Goal: Information Seeking & Learning: Learn about a topic

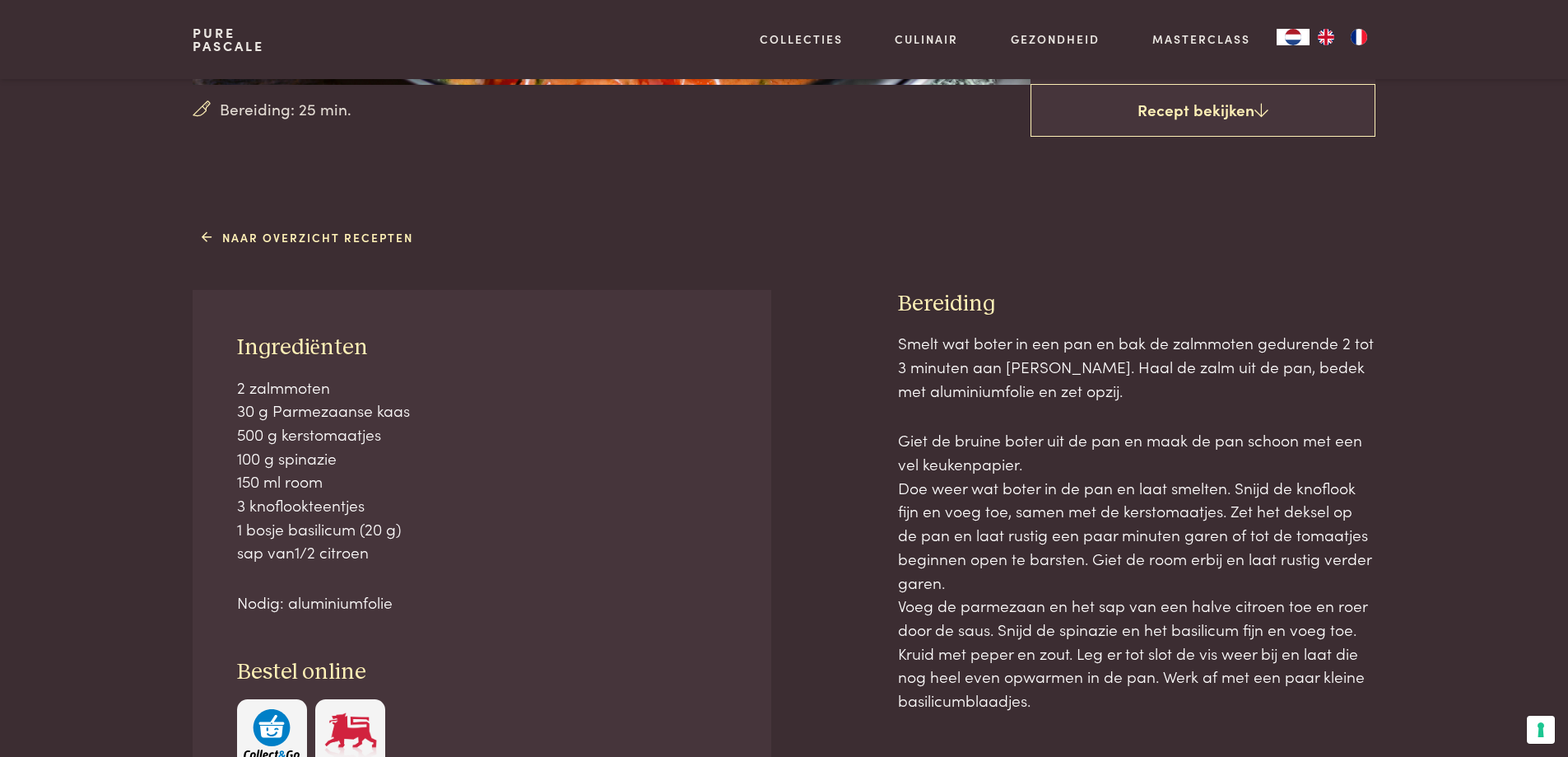
scroll to position [494, 0]
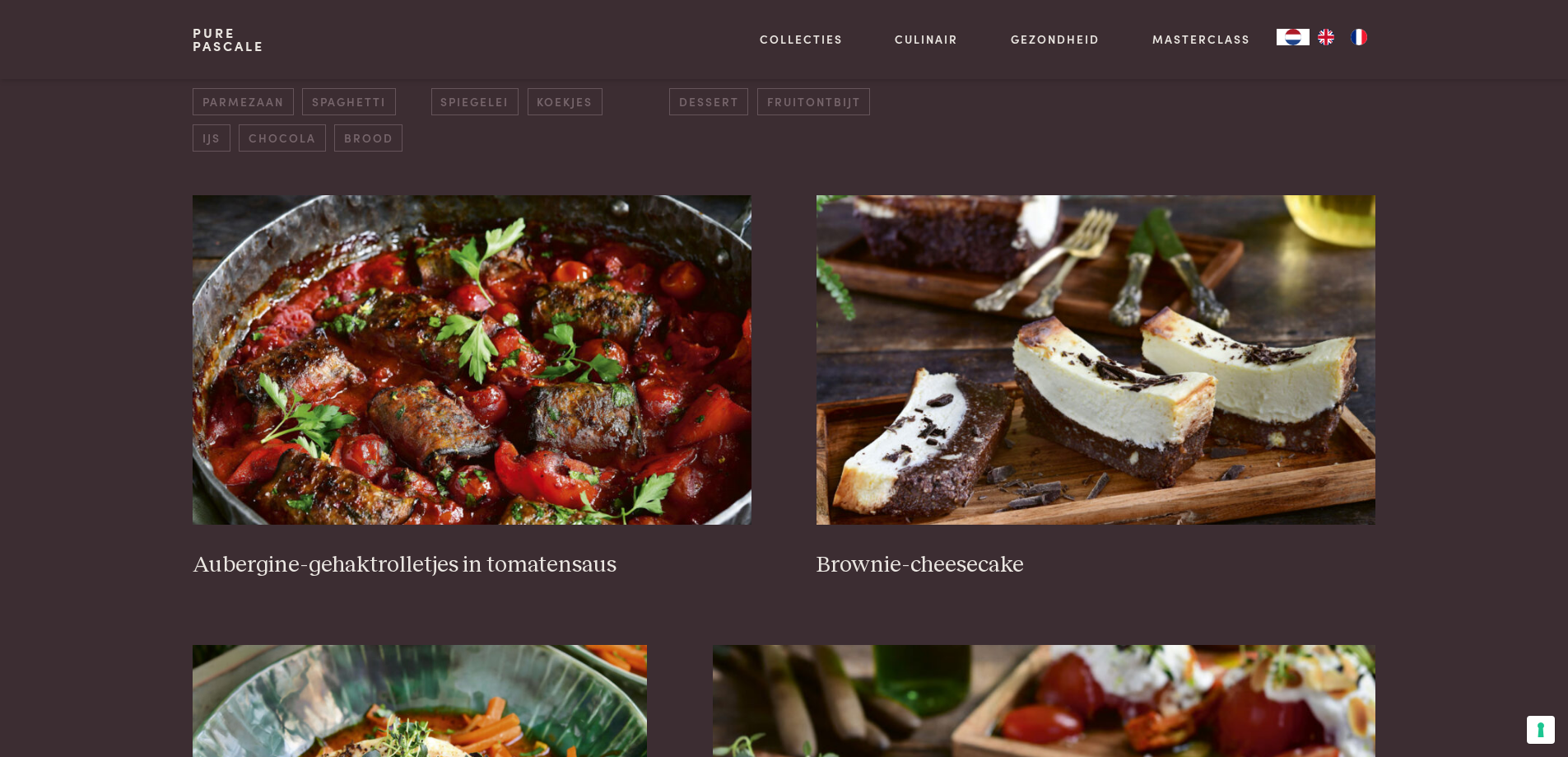
scroll to position [543, 0]
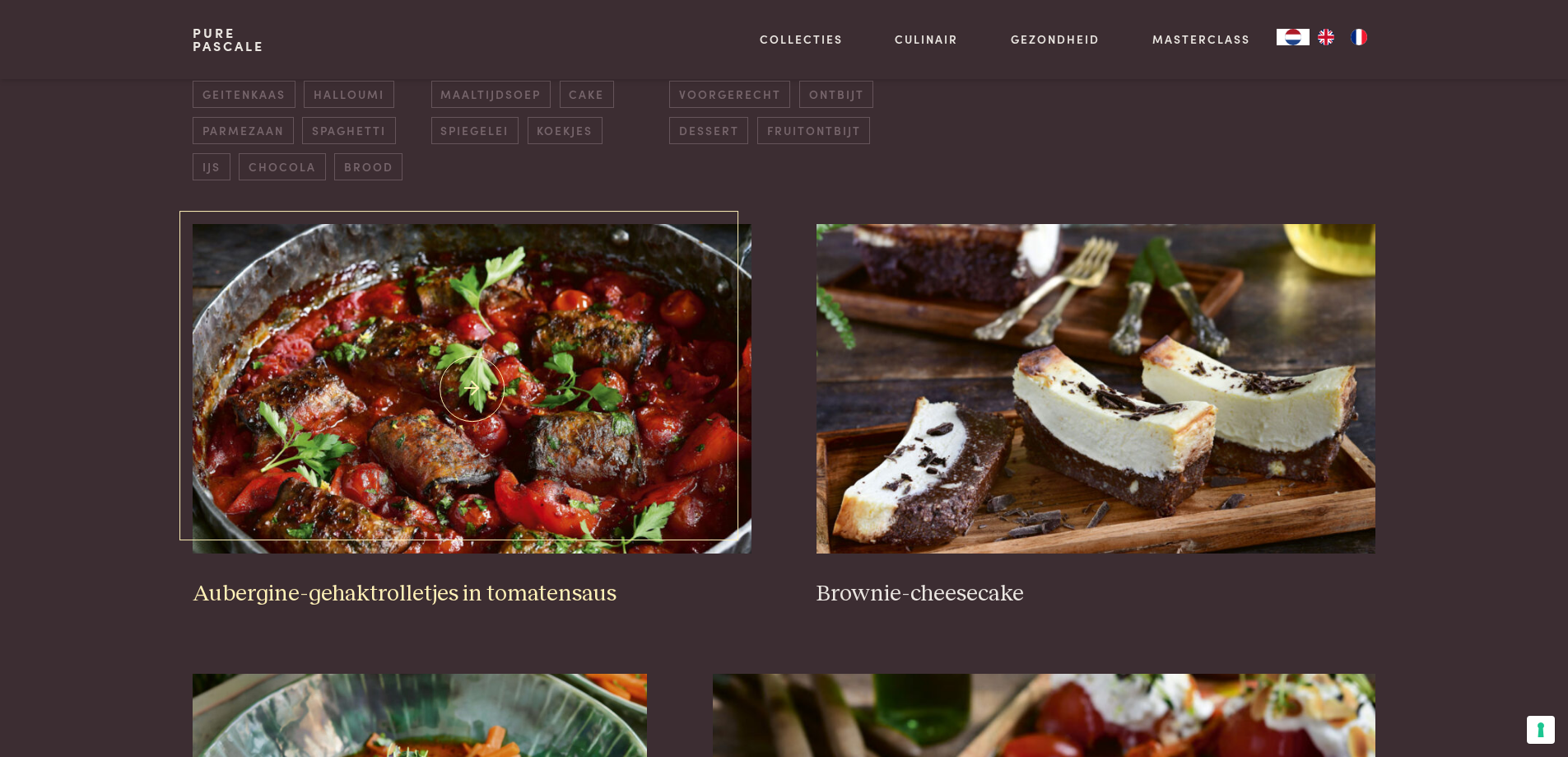
click at [483, 405] on img at bounding box center [472, 389] width 558 height 329
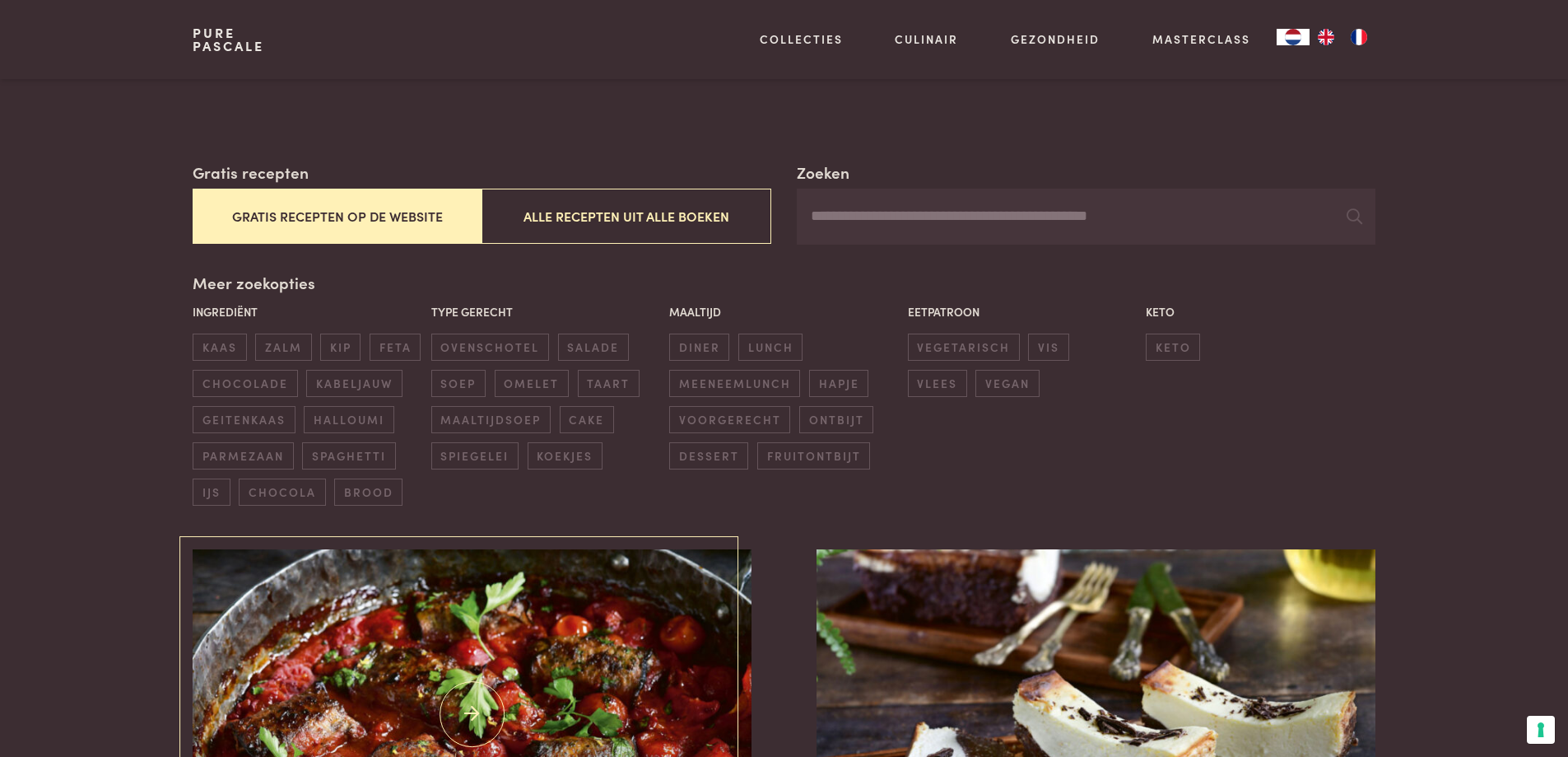
scroll to position [213, 0]
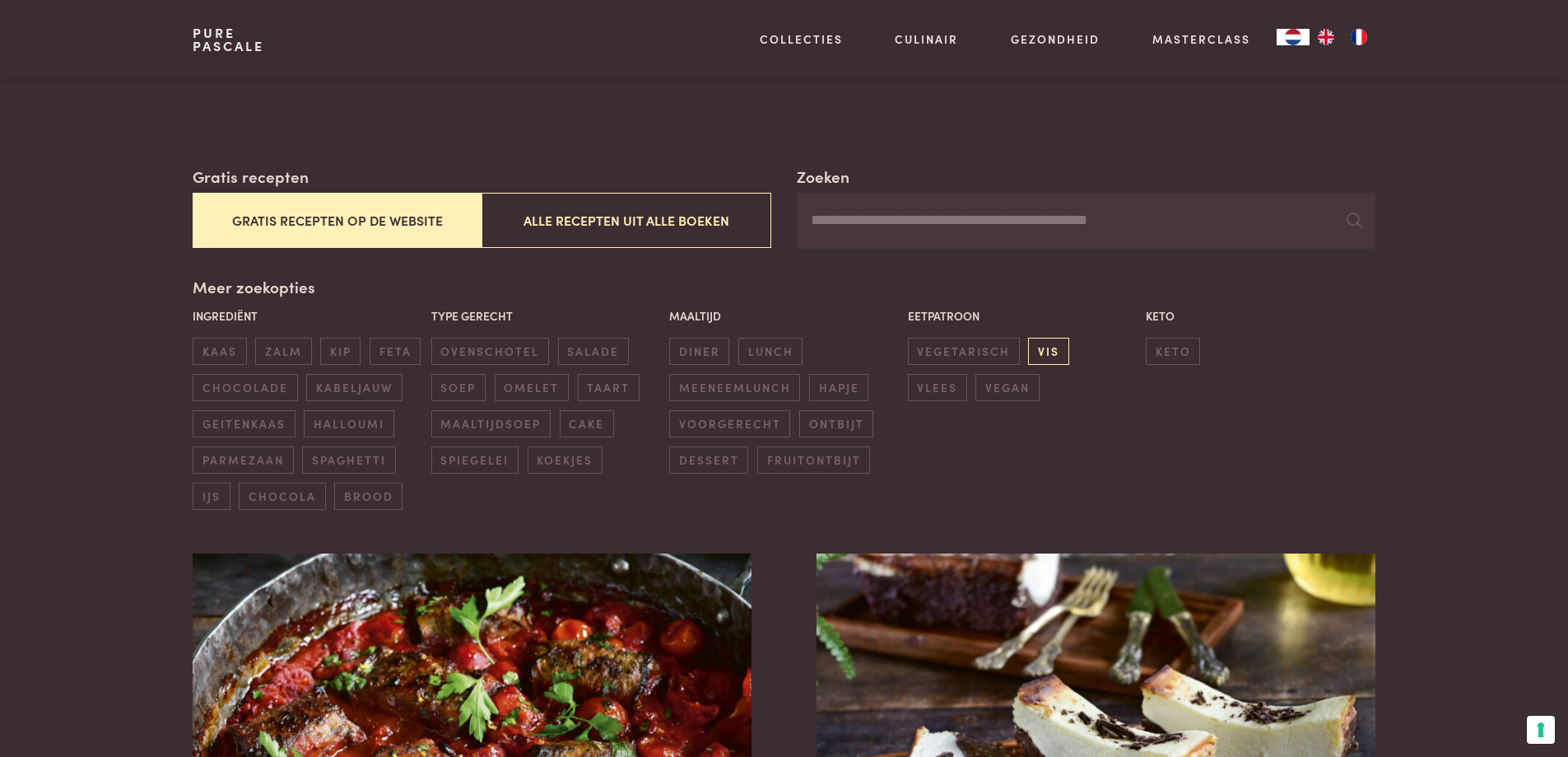
click at [1048, 352] on span "vis" at bounding box center [1048, 351] width 40 height 27
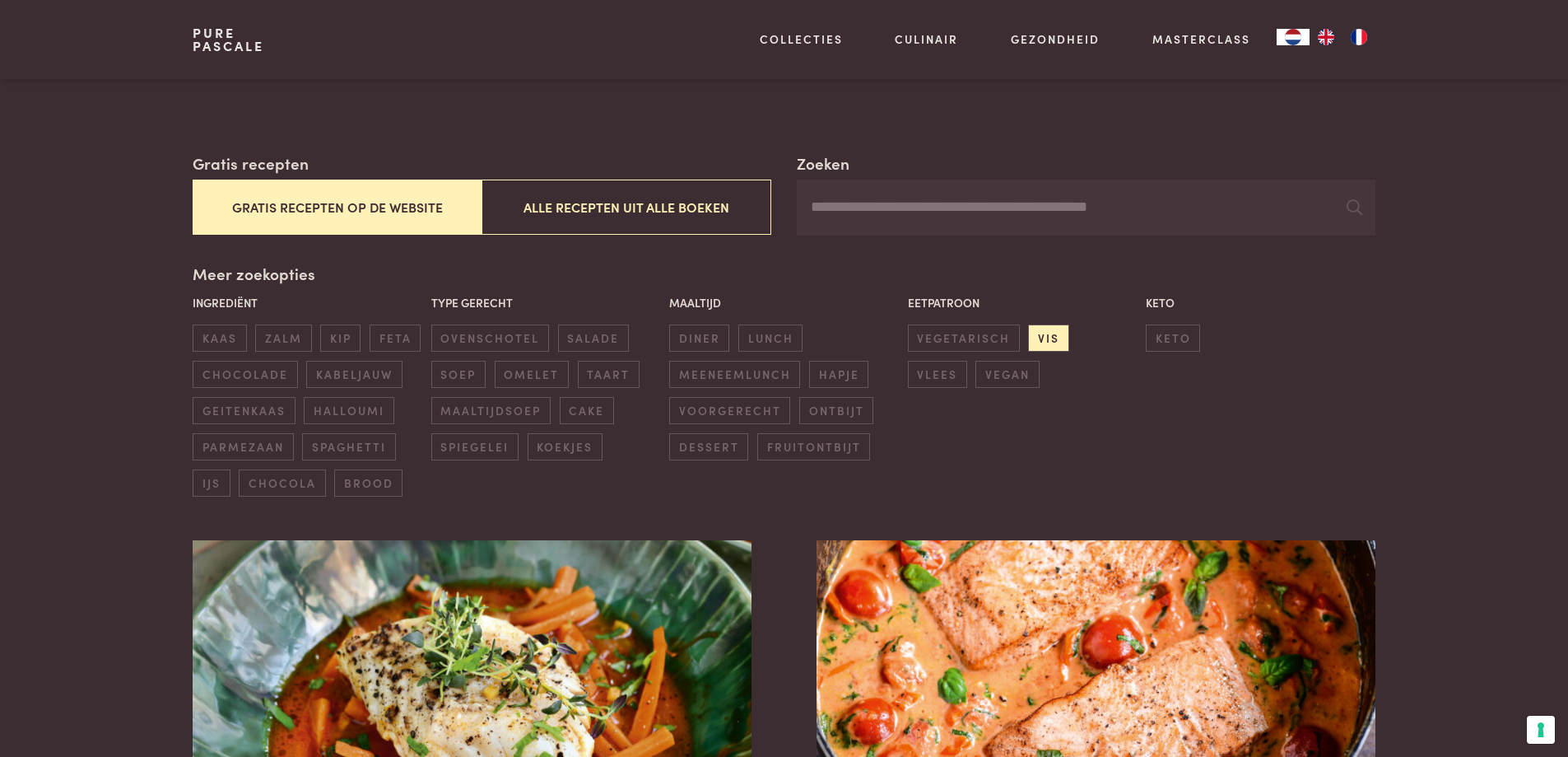
scroll to position [248, 0]
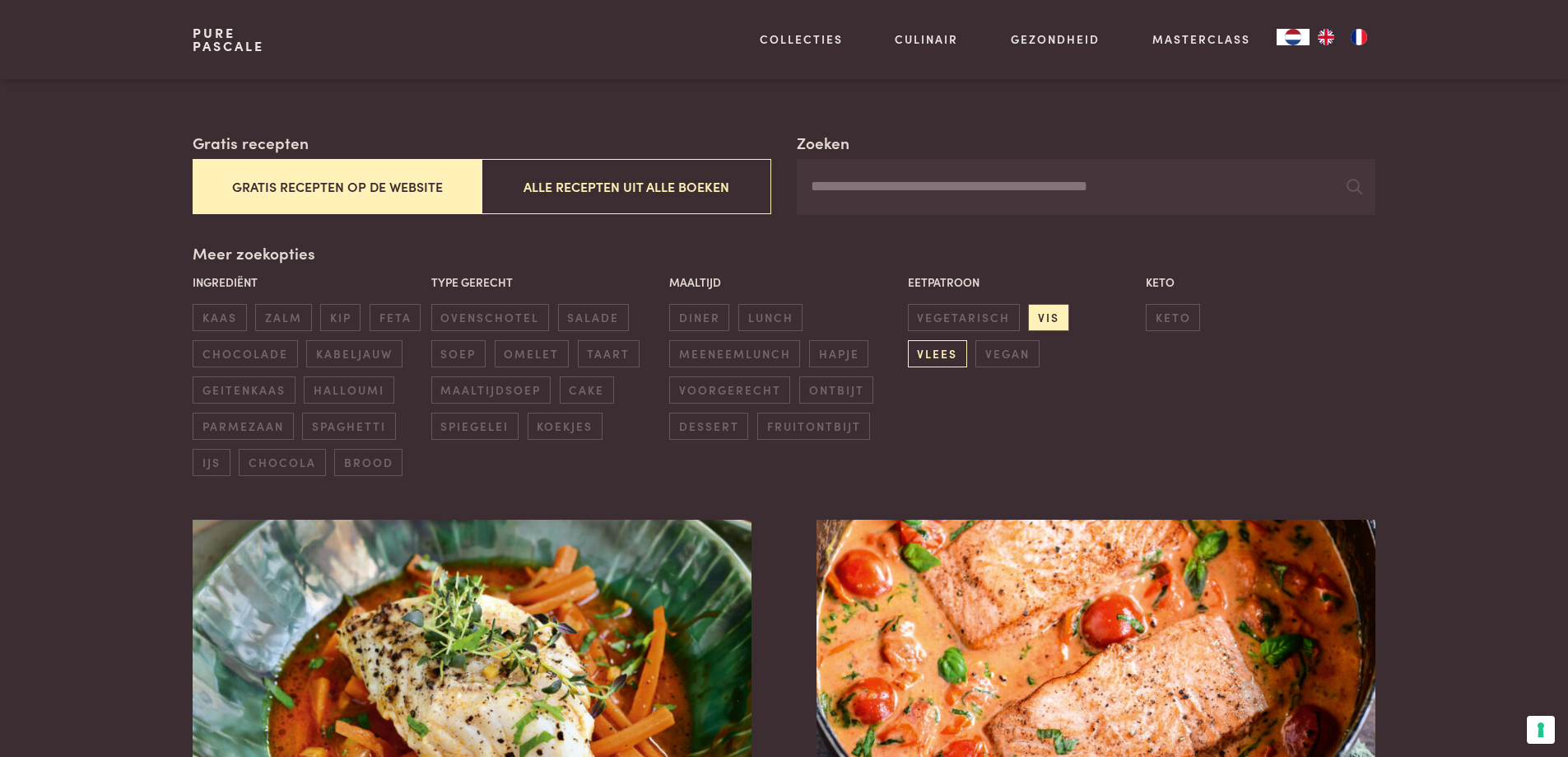
click at [968, 341] on span "vlees" at bounding box center [938, 354] width 59 height 27
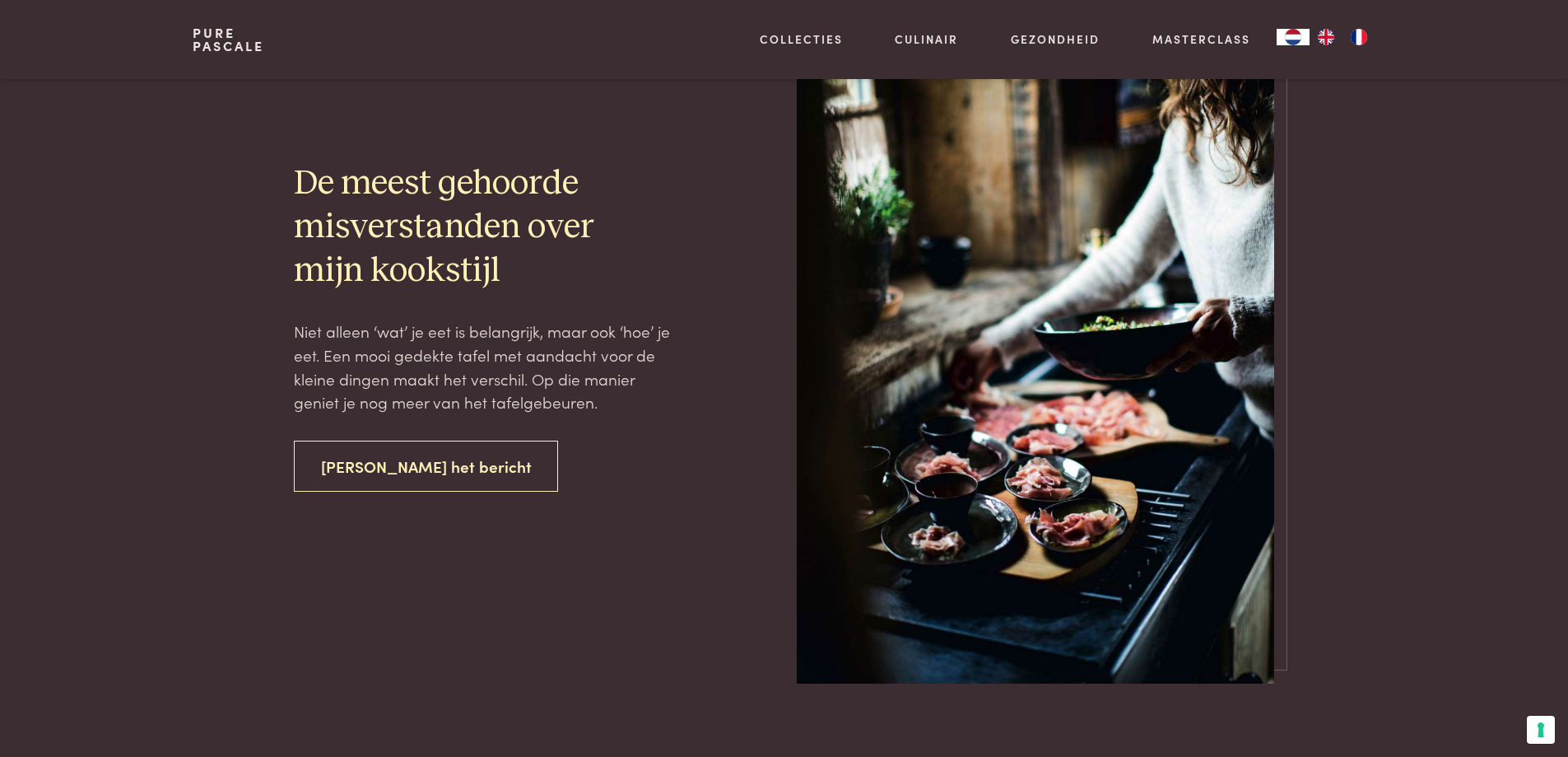
scroll to position [3154, 0]
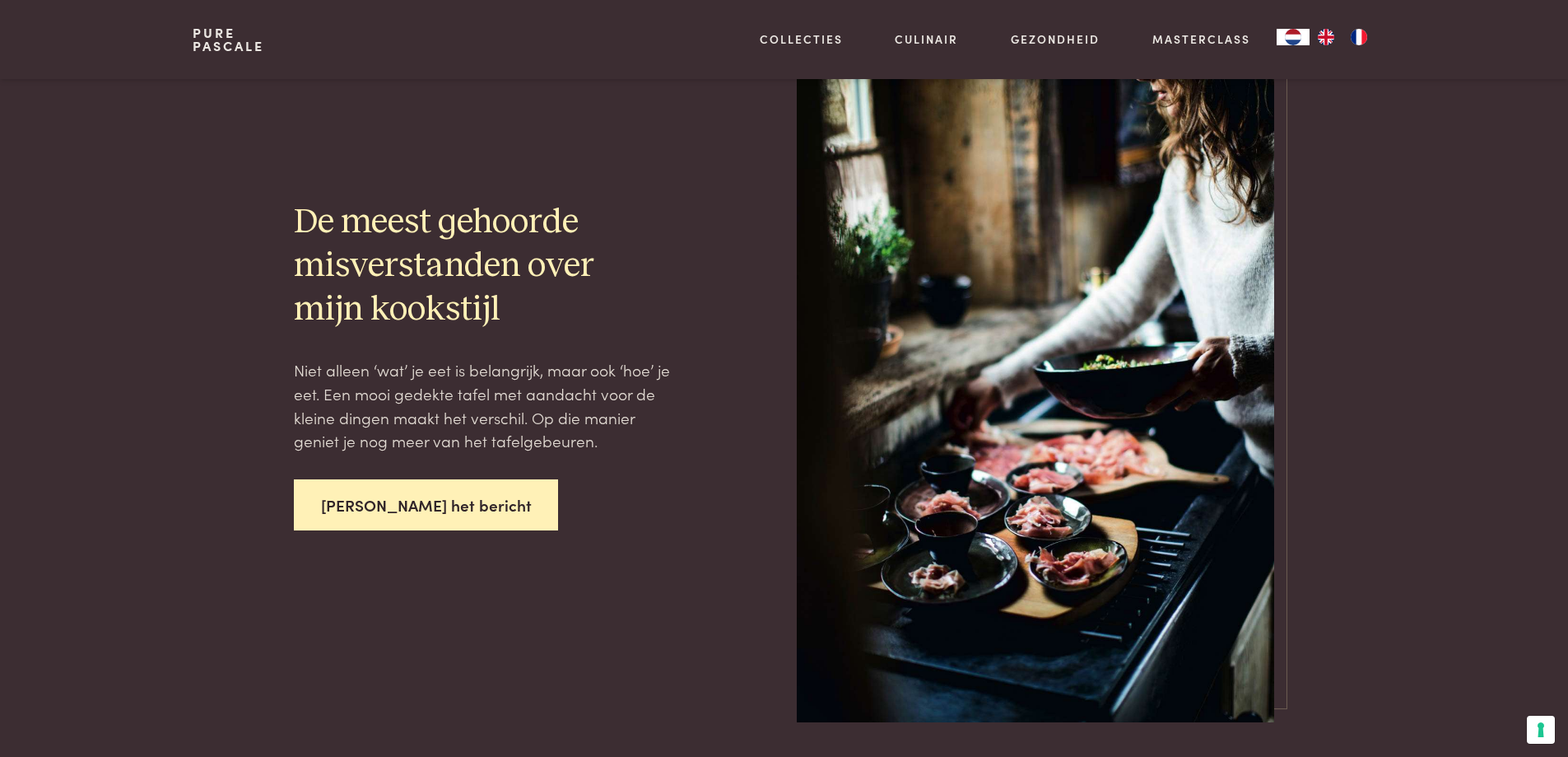
click at [346, 495] on link "Lees het bericht" at bounding box center [426, 506] width 265 height 52
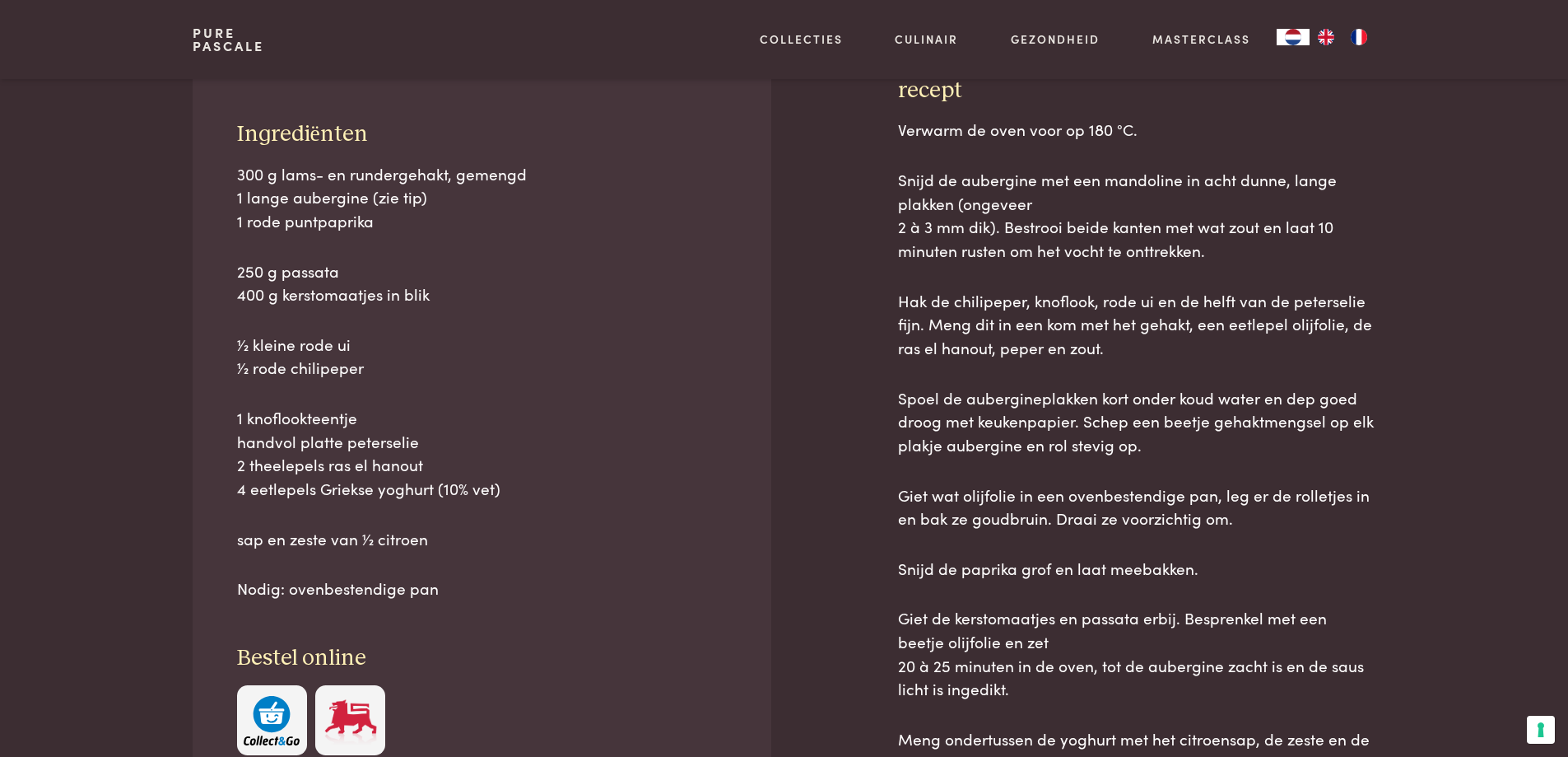
scroll to position [659, 0]
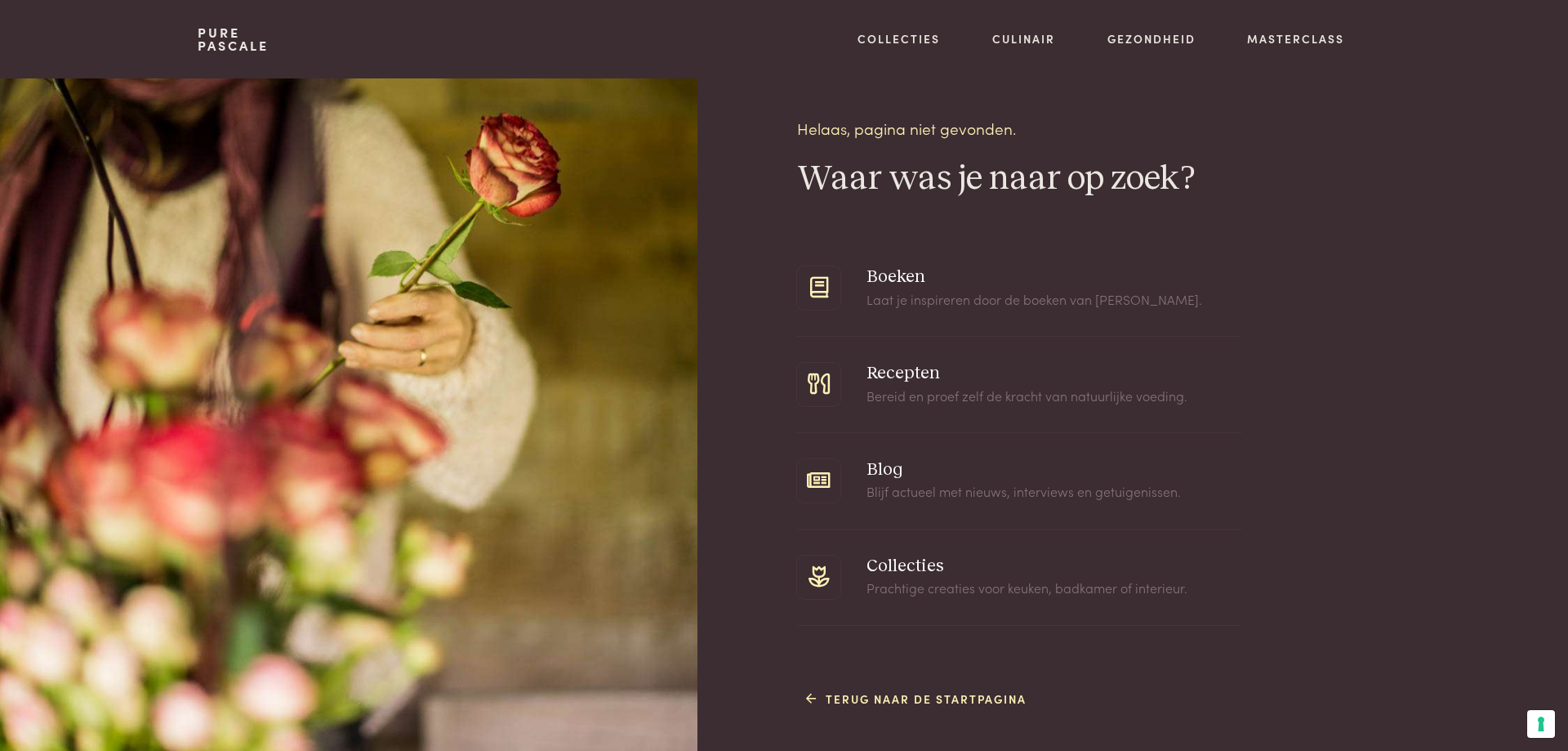
click at [885, 374] on span at bounding box center [1019, 385] width 444 height 95
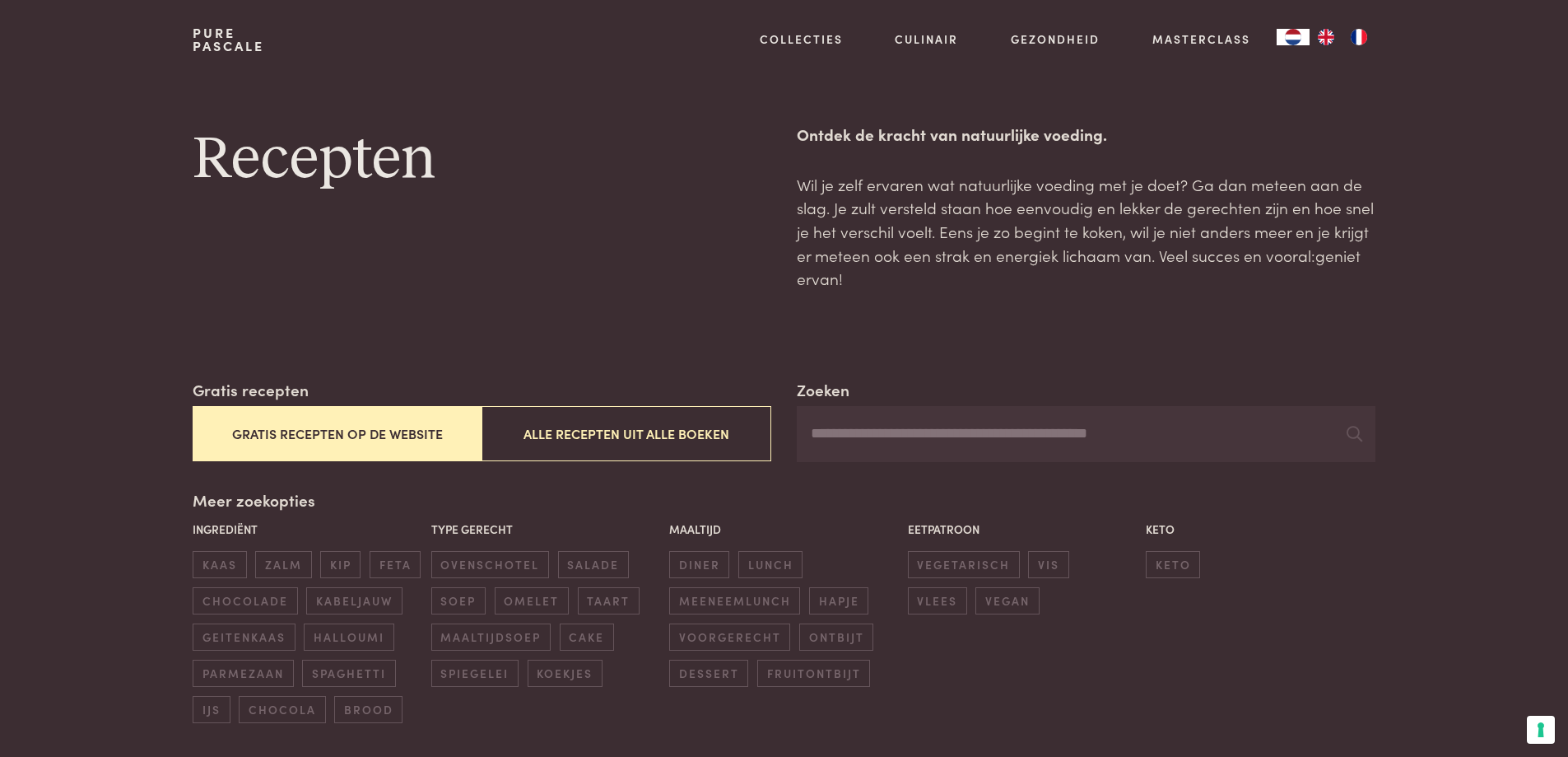
click at [393, 435] on button "Gratis recepten op de website" at bounding box center [337, 434] width 289 height 56
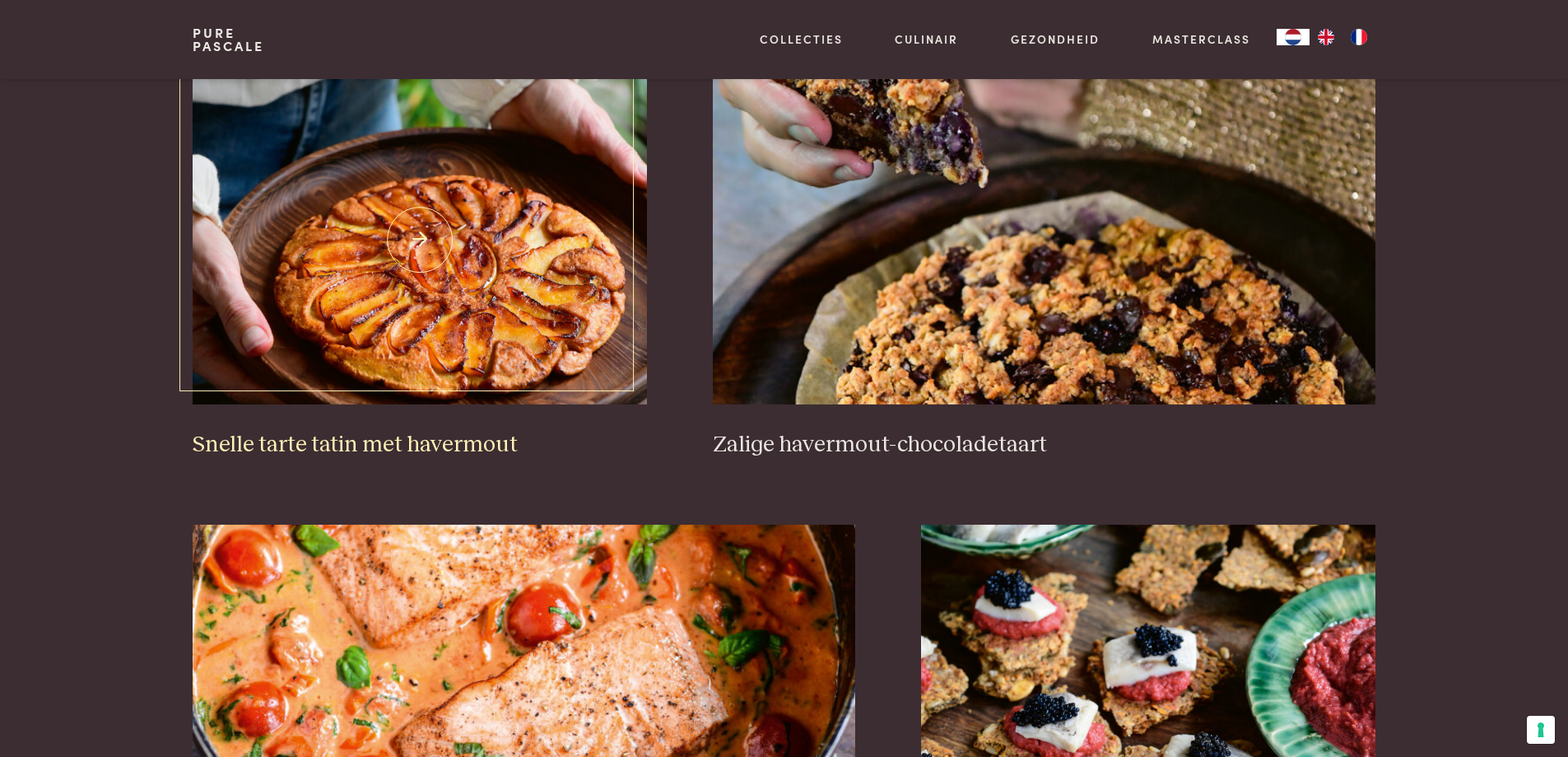
scroll to position [2932, 0]
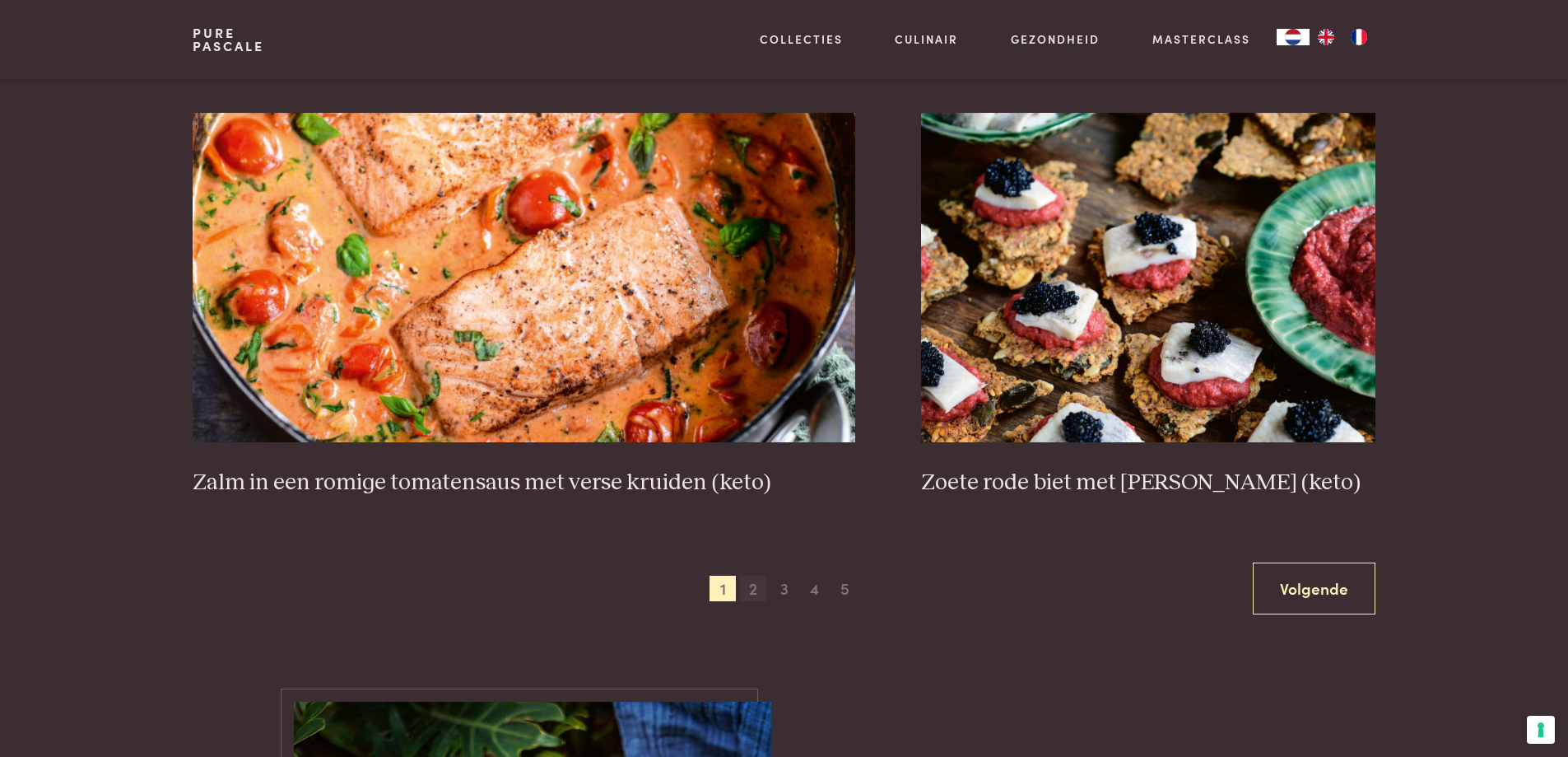
click at [755, 593] on span "2" at bounding box center [753, 588] width 26 height 26
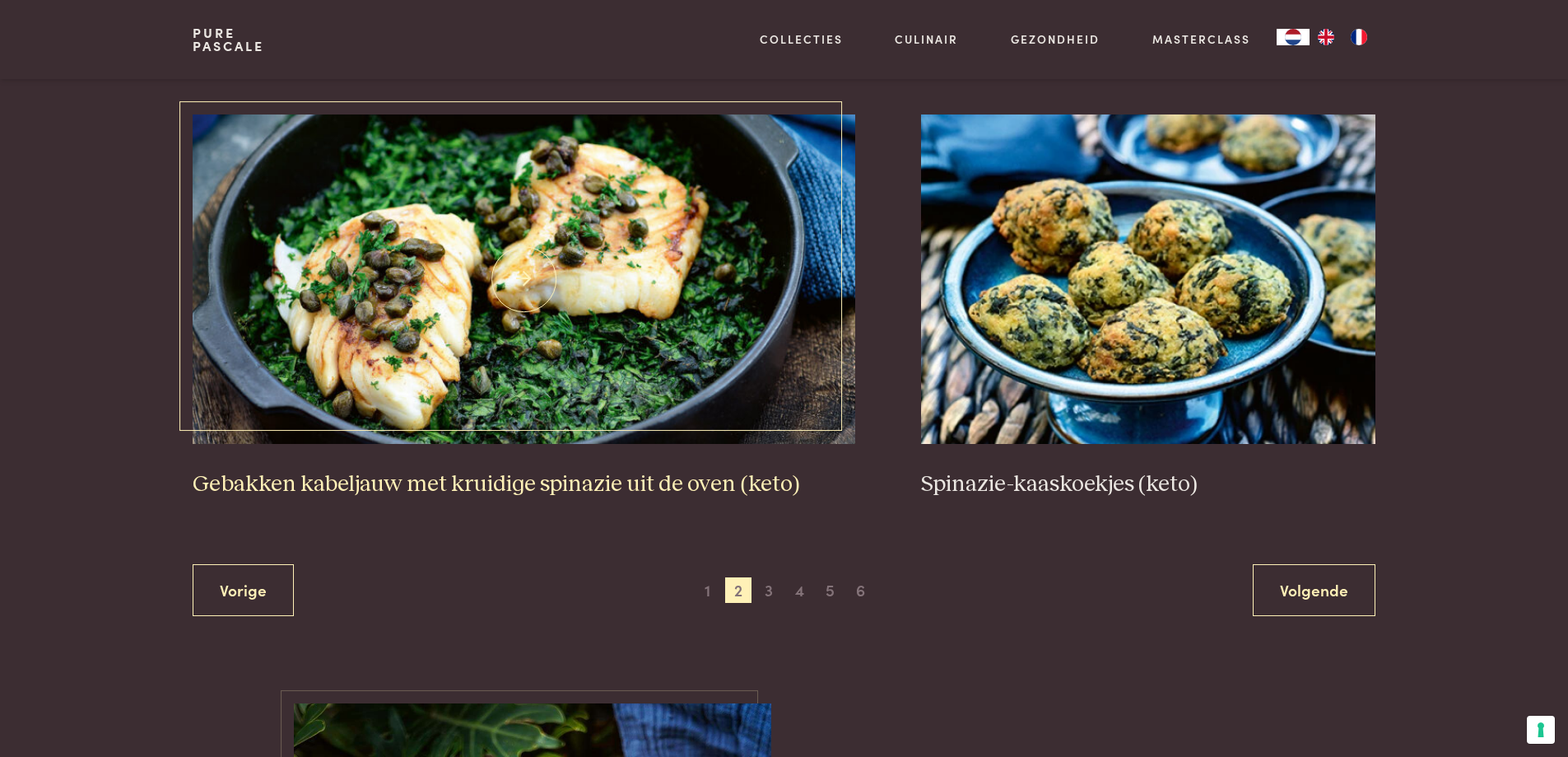
scroll to position [2932, 0]
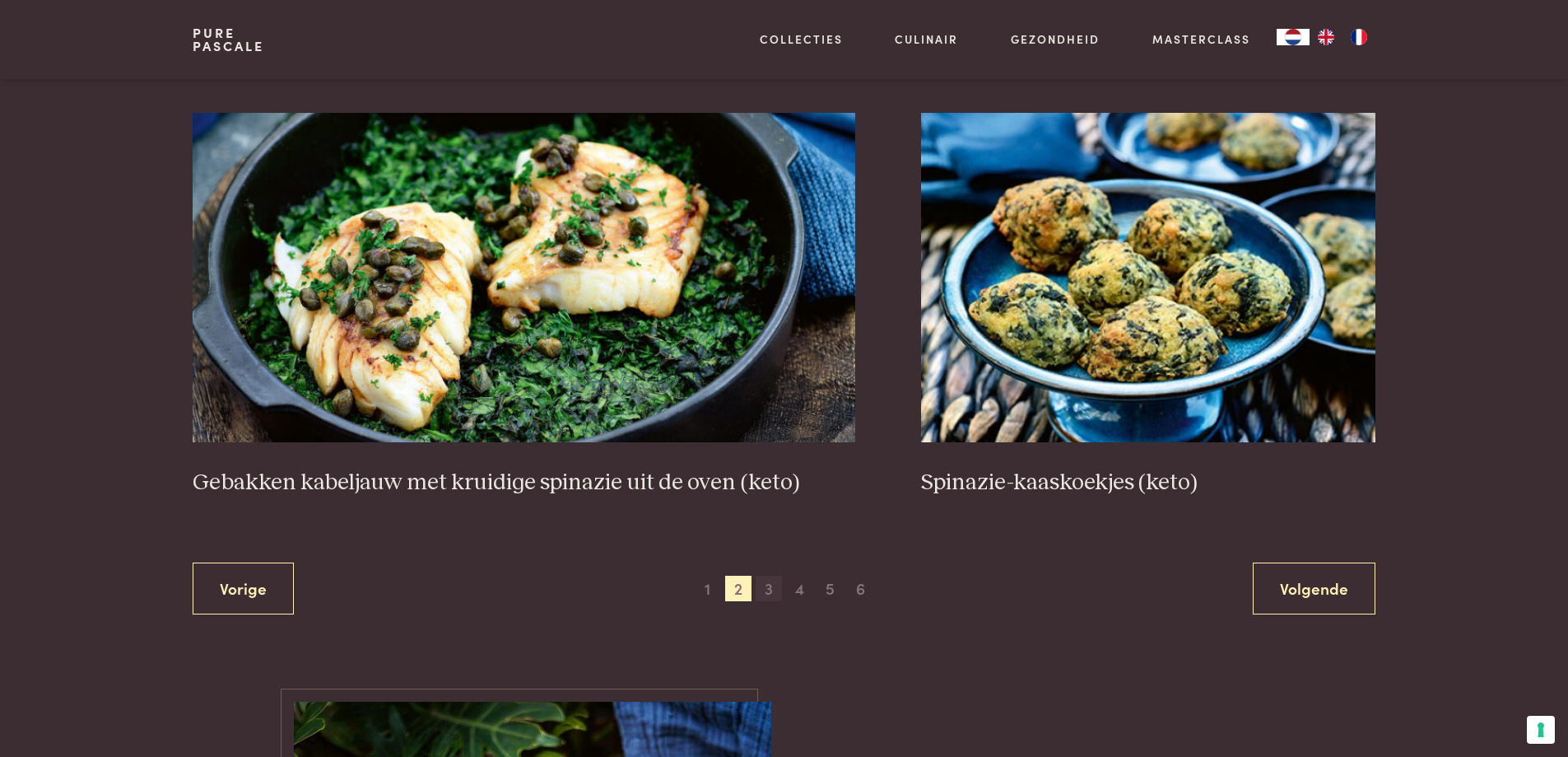
click at [767, 587] on span "3" at bounding box center [768, 588] width 26 height 26
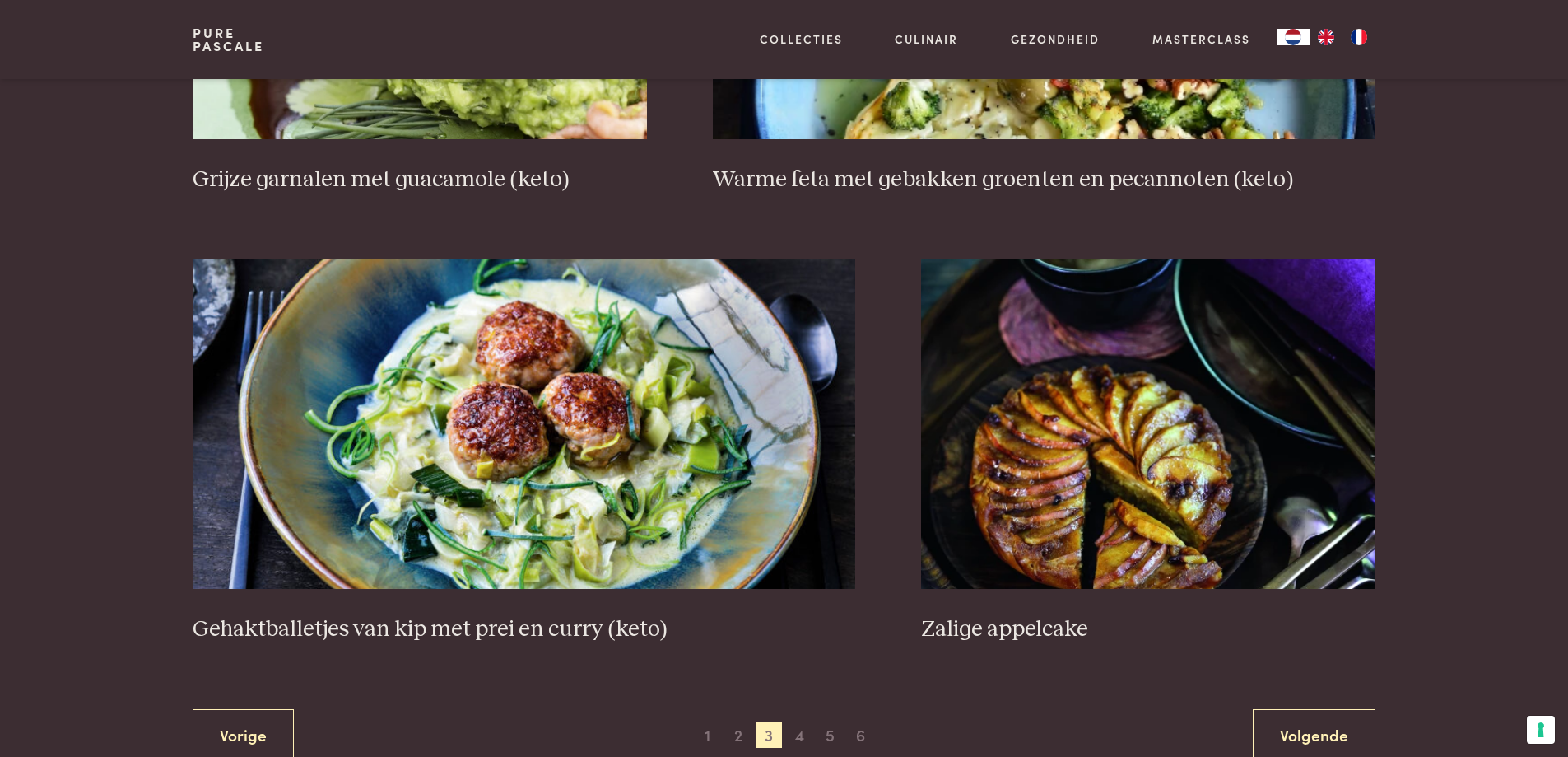
scroll to position [2850, 0]
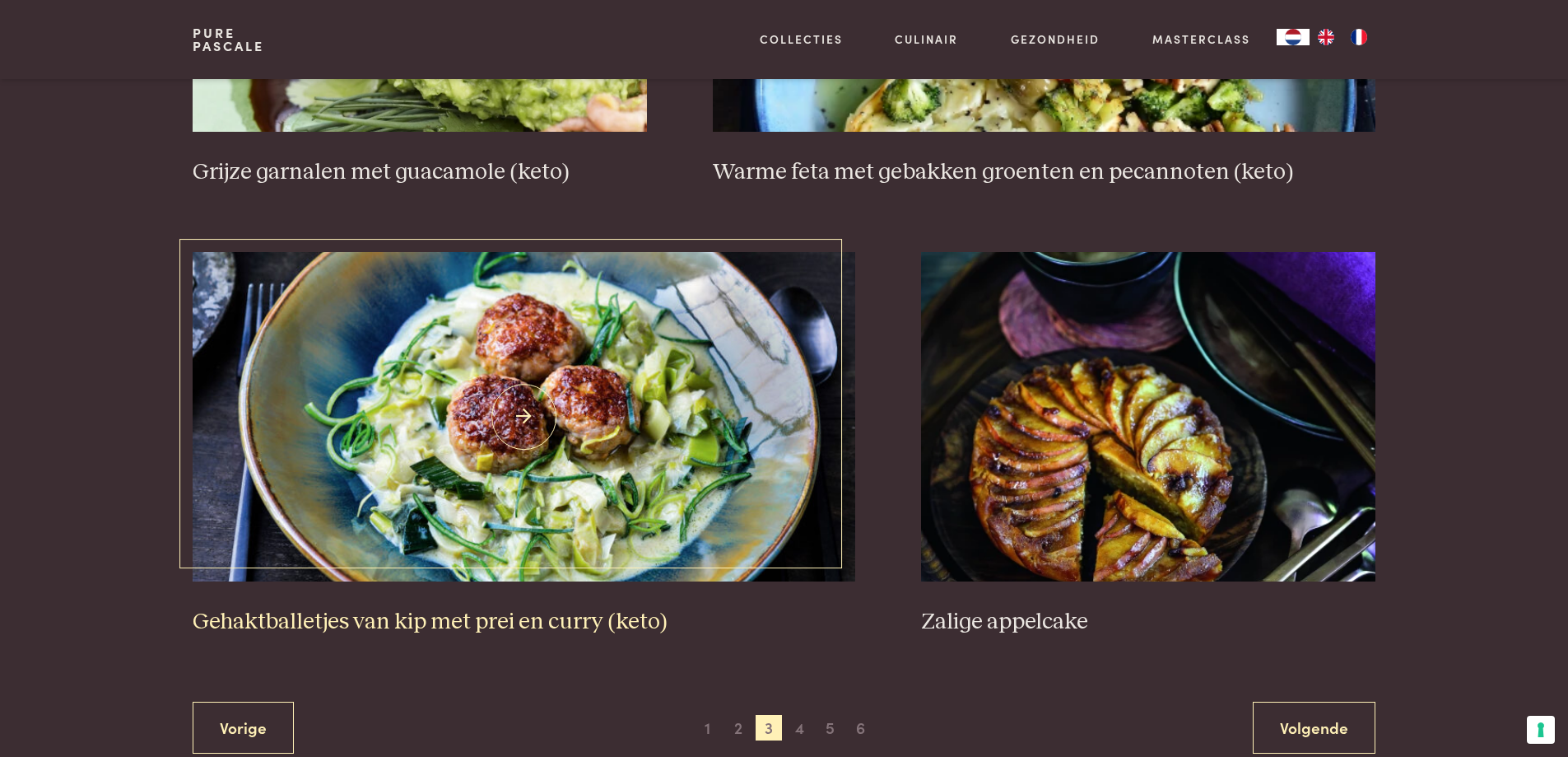
click at [485, 619] on h3 "Gehaktballetjes van kip met prei en curry (keto)" at bounding box center [524, 623] width 663 height 29
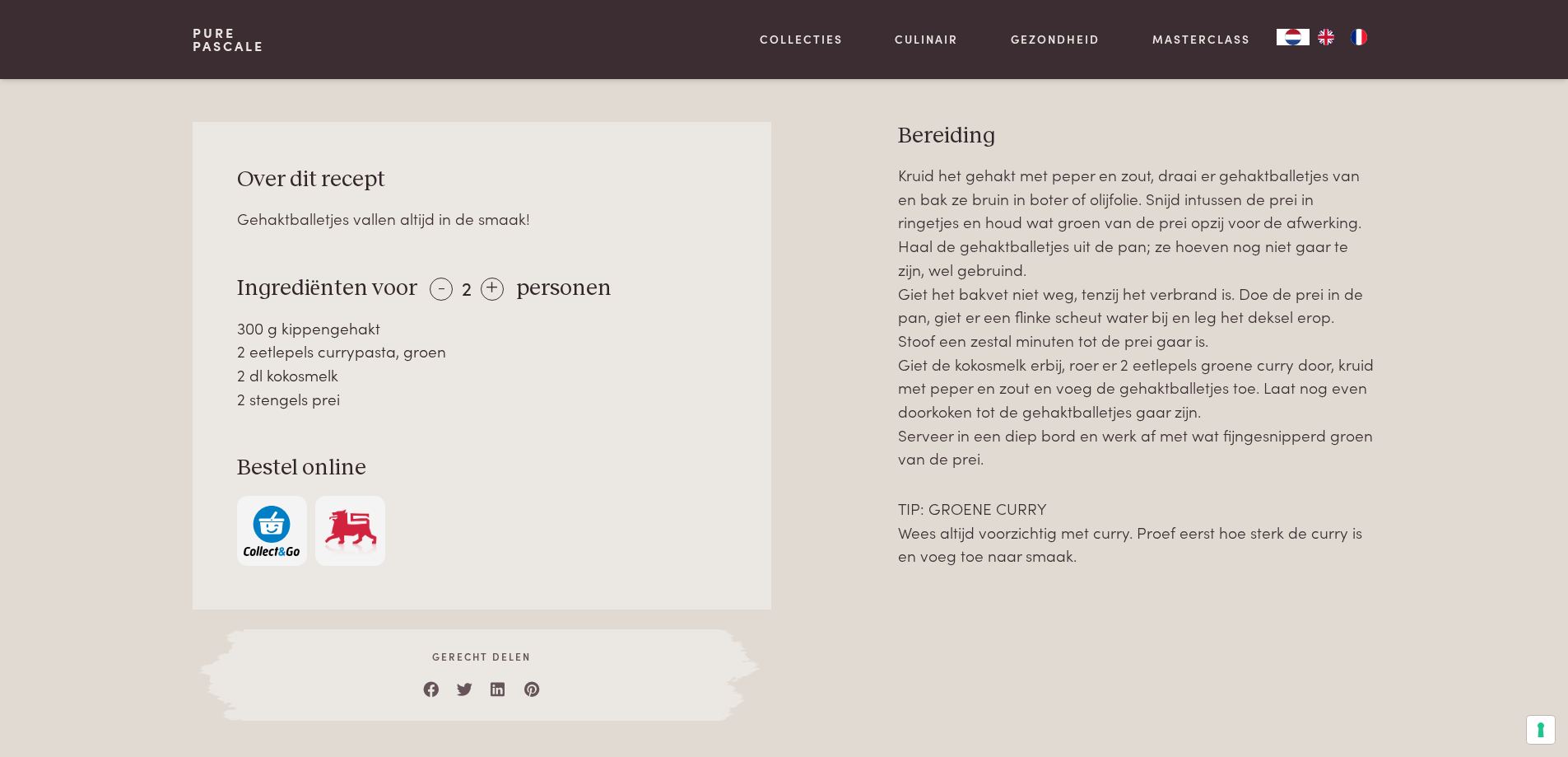
scroll to position [659, 0]
